Goal: Obtain resource: Obtain resource

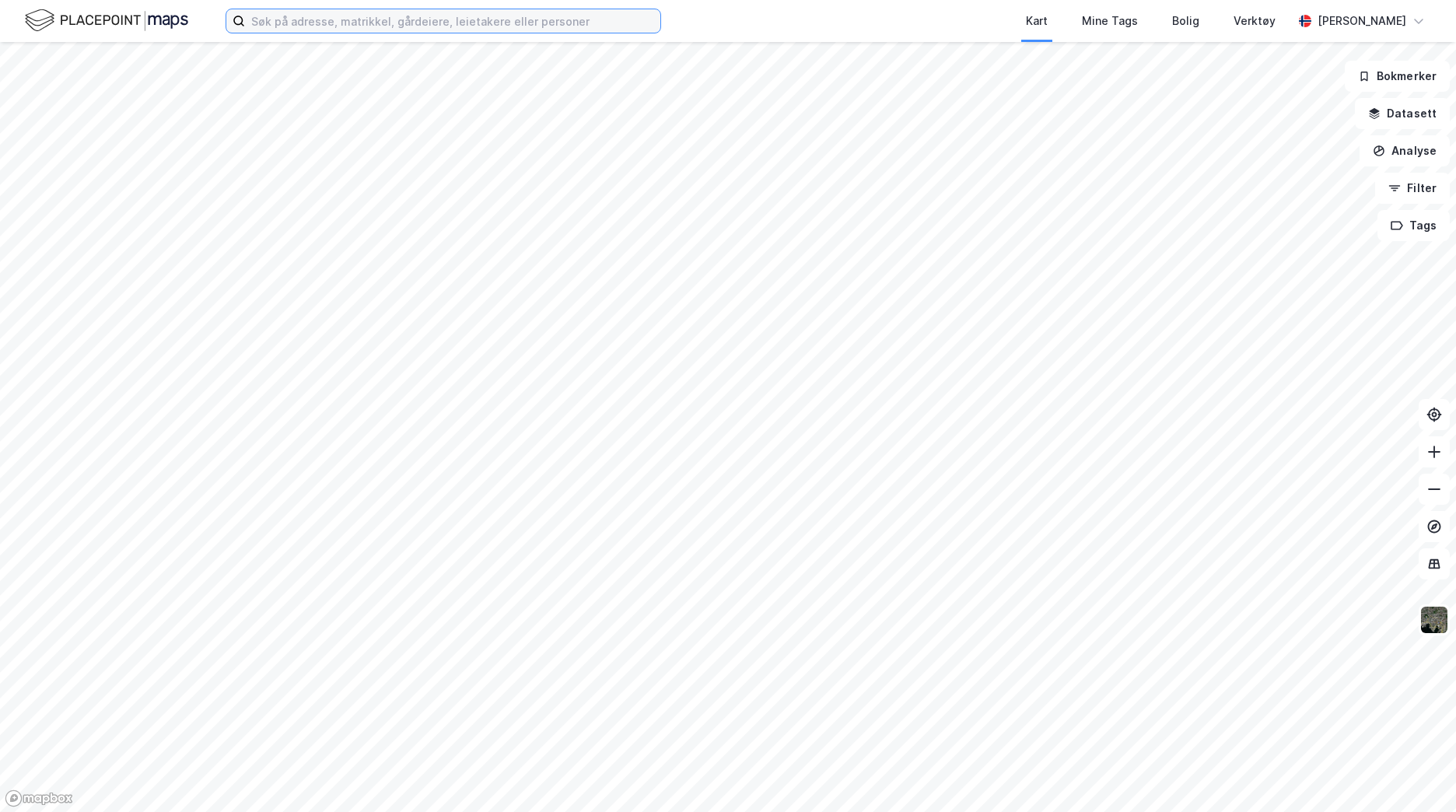
click at [384, 30] on input at bounding box center [453, 21] width 416 height 23
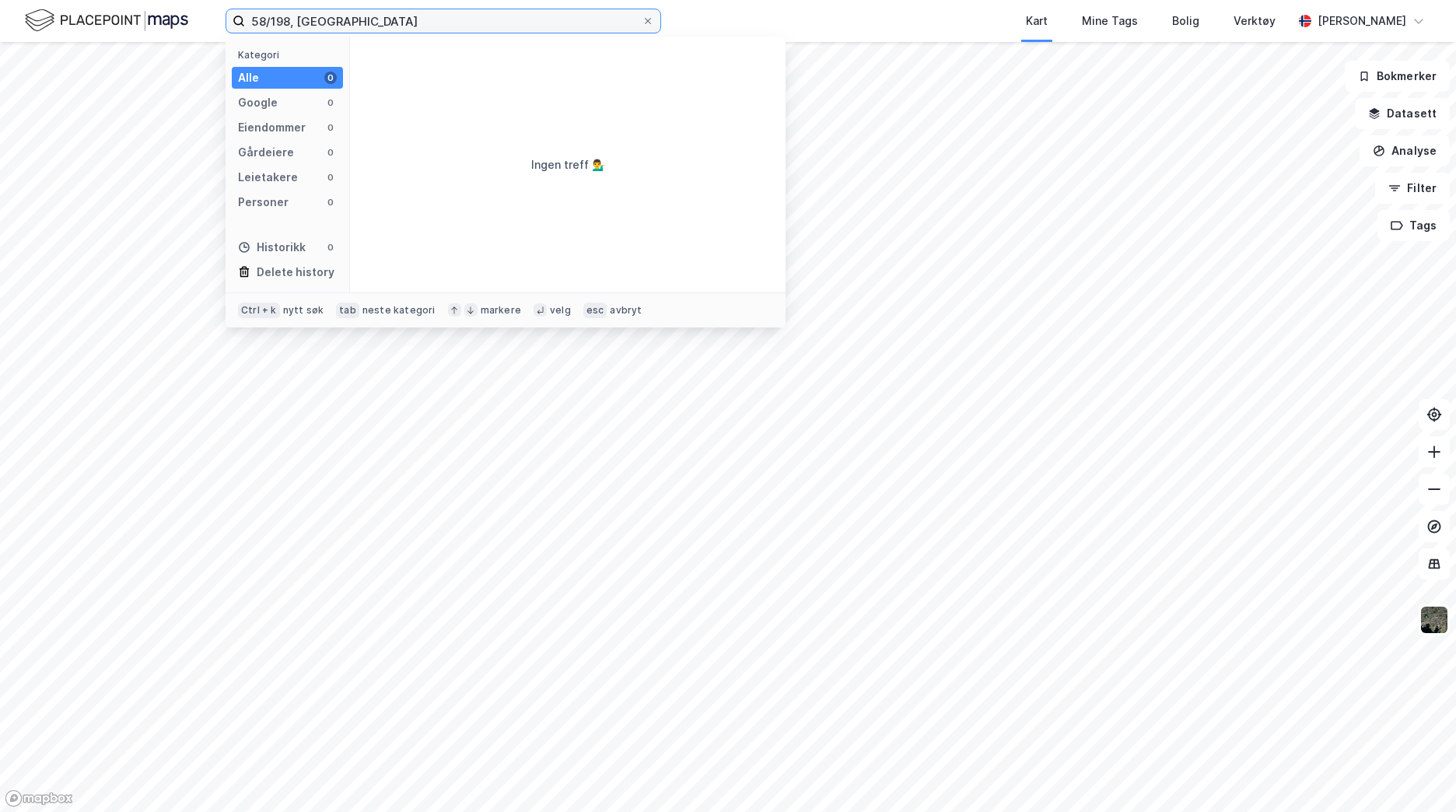
drag, startPoint x: 452, startPoint y: 20, endPoint x: 291, endPoint y: 21, distance: 161.0
click at [296, 20] on input "58/198, [GEOGRAPHIC_DATA]" at bounding box center [443, 21] width 396 height 23
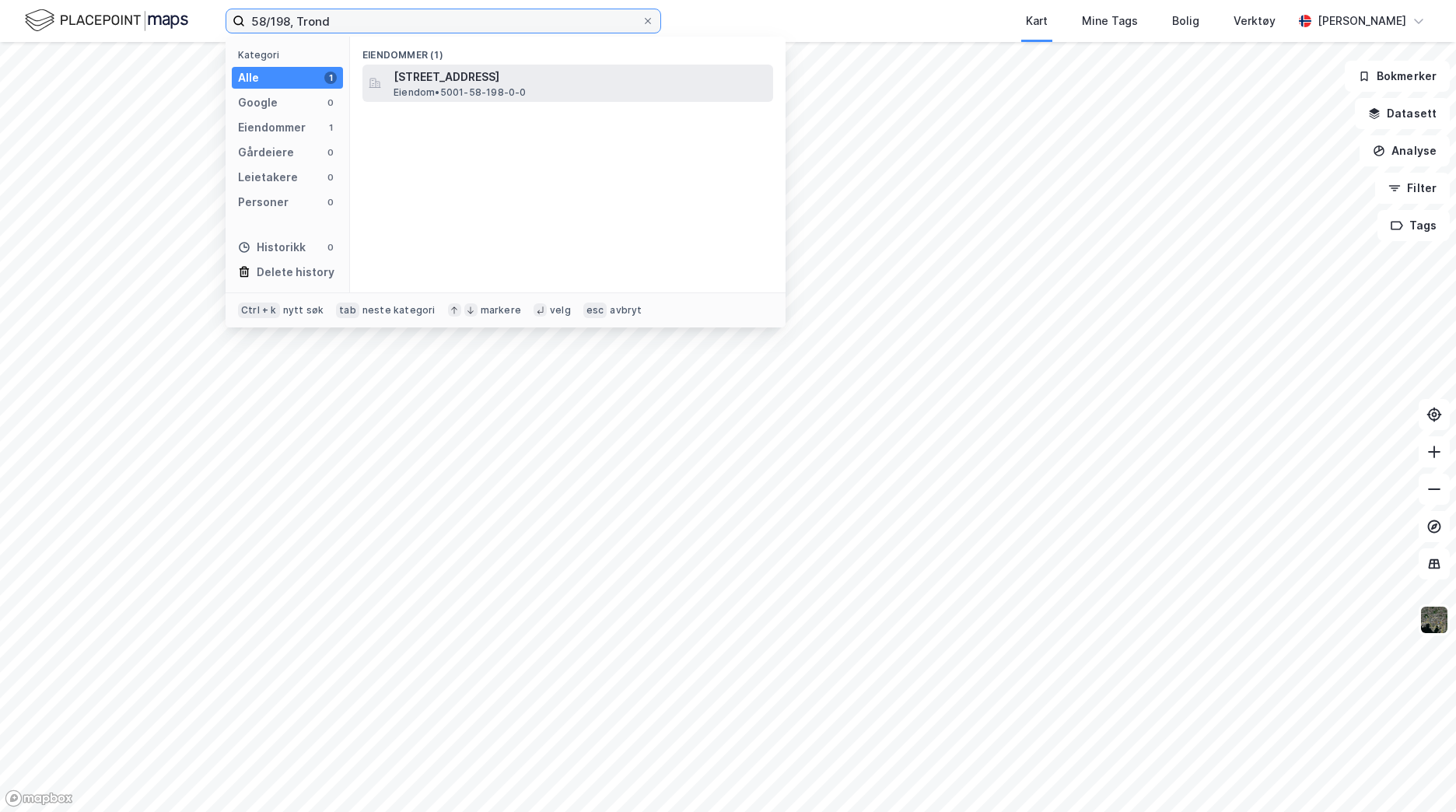
type input "58/198, Trond"
click at [433, 84] on span "[STREET_ADDRESS]" at bounding box center [580, 76] width 373 height 18
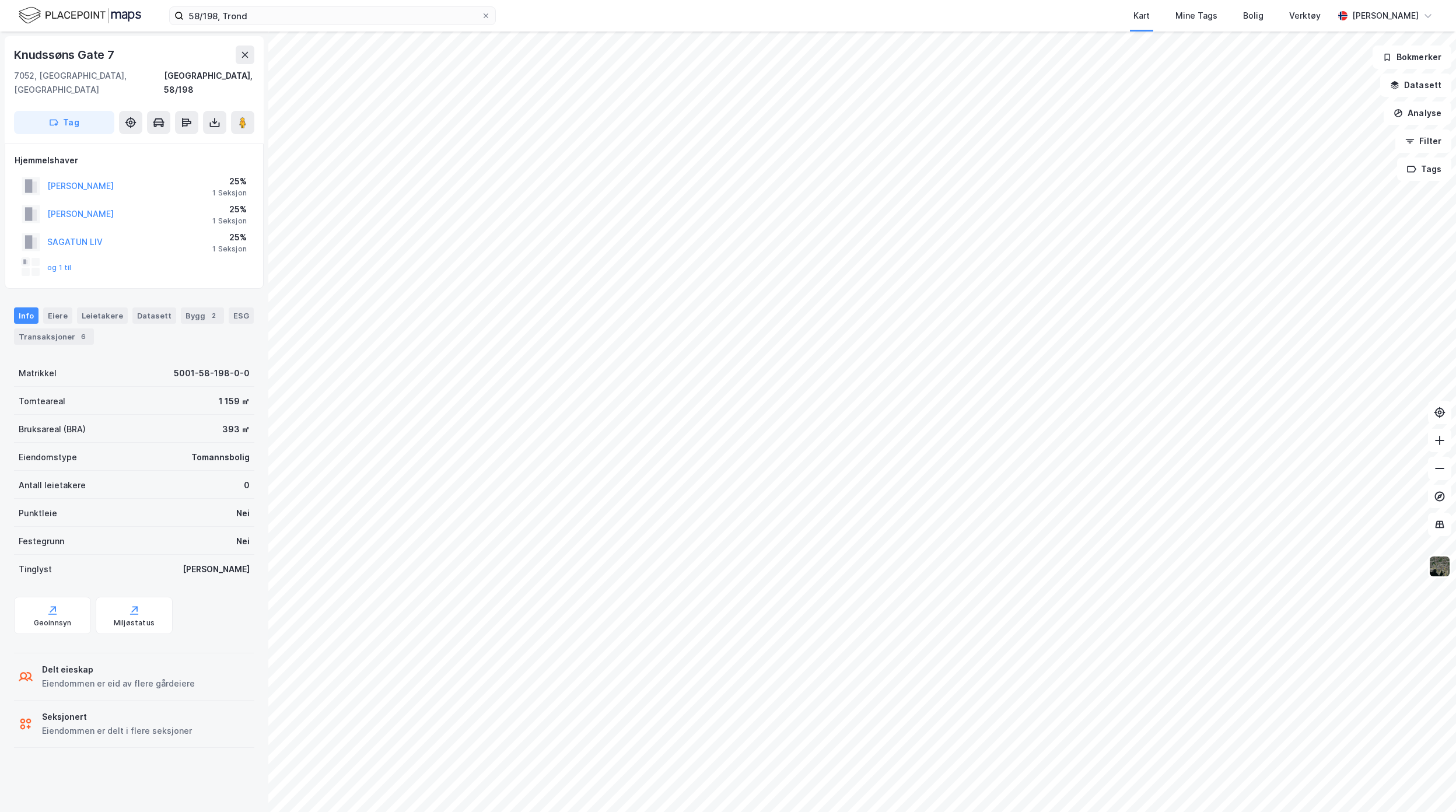
drag, startPoint x: 251, startPoint y: 111, endPoint x: 260, endPoint y: 139, distance: 29.4
click at [251, 111] on button at bounding box center [242, 122] width 23 height 23
drag, startPoint x: 217, startPoint y: 106, endPoint x: 217, endPoint y: 119, distance: 13.0
click at [217, 116] on icon at bounding box center [215, 122] width 12 height 12
click at [207, 137] on div "Last ned grunnbok" at bounding box center [164, 146] width 124 height 19
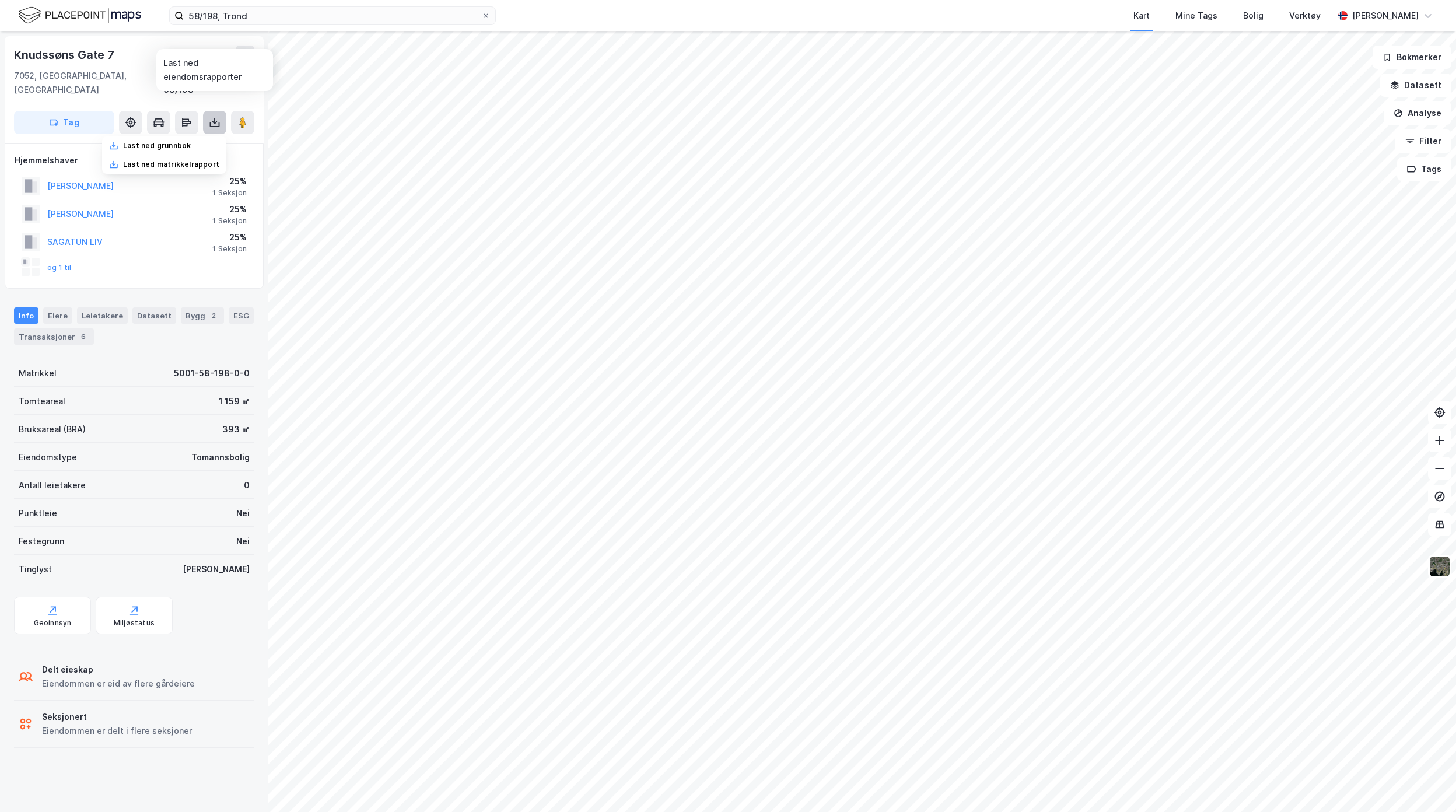
click at [216, 121] on icon at bounding box center [215, 122] width 5 height 3
click at [214, 116] on icon at bounding box center [215, 122] width 12 height 12
drag, startPoint x: 169, startPoint y: 131, endPoint x: 265, endPoint y: 235, distance: 141.5
click at [170, 141] on div "Last ned grunnbok" at bounding box center [156, 146] width 67 height 10
drag, startPoint x: 49, startPoint y: 307, endPoint x: 81, endPoint y: 336, distance: 43.2
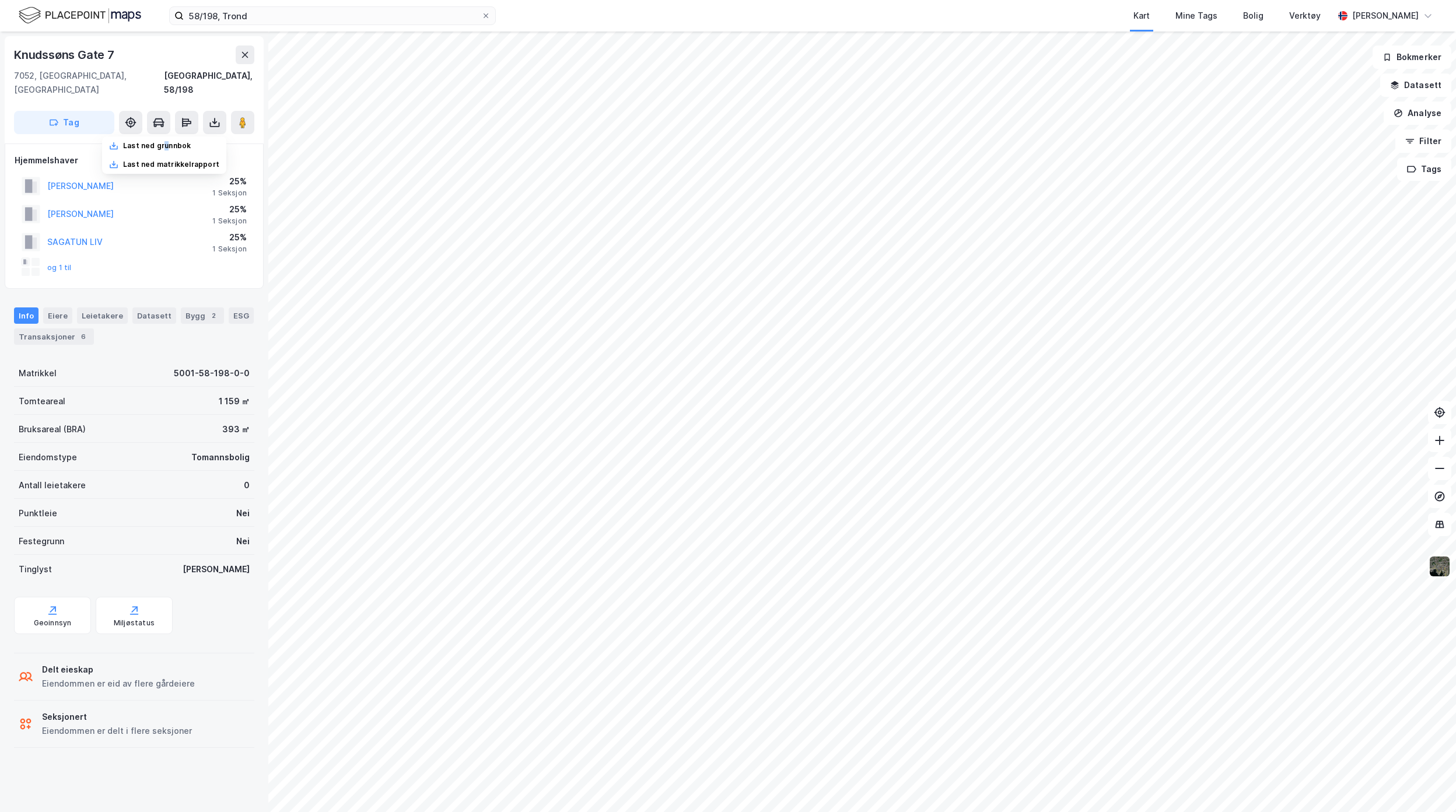
click at [49, 307] on div "Eiere" at bounding box center [57, 315] width 29 height 16
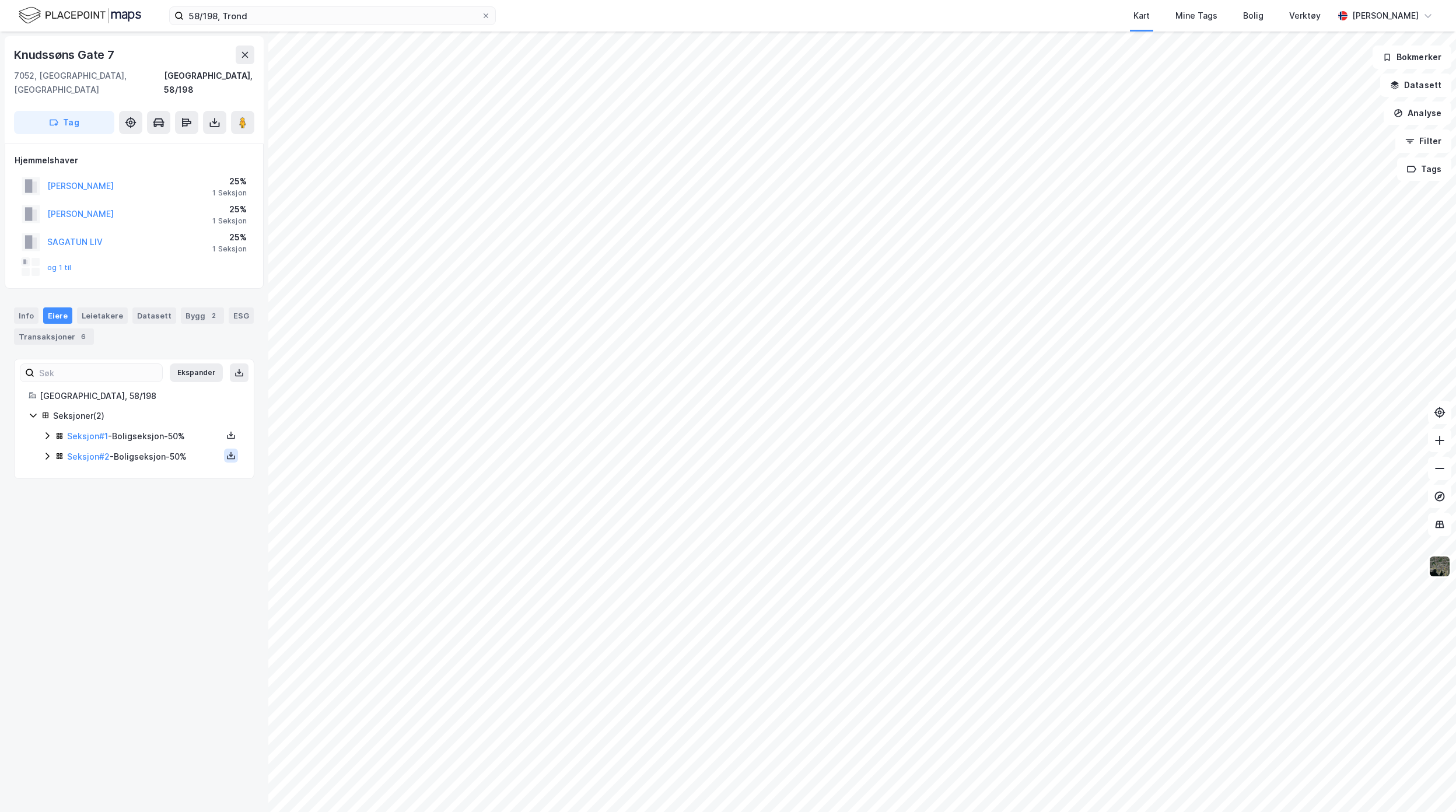
click at [231, 452] on icon at bounding box center [231, 454] width 1 height 5
click at [162, 414] on div "Grunnbok" at bounding box center [160, 420] width 39 height 14
click at [48, 433] on icon at bounding box center [47, 436] width 4 height 7
